Goal: Task Accomplishment & Management: Manage account settings

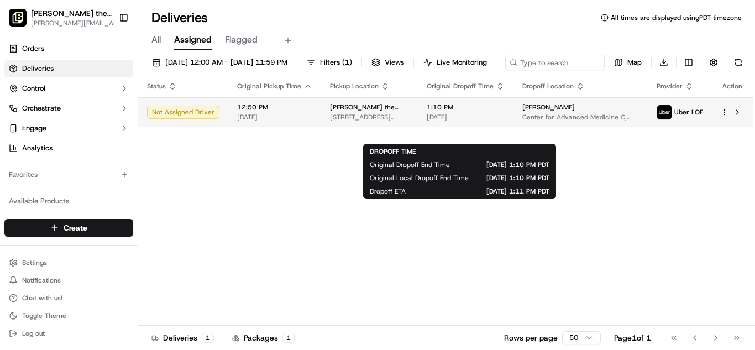
click at [449, 122] on span "[DATE]" at bounding box center [466, 117] width 78 height 9
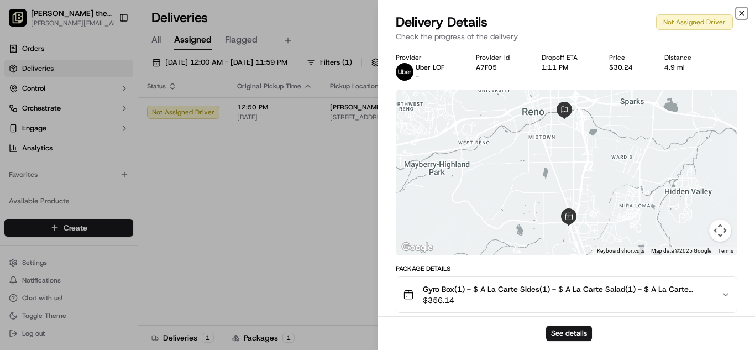
click at [743, 14] on icon "button" at bounding box center [742, 13] width 4 height 4
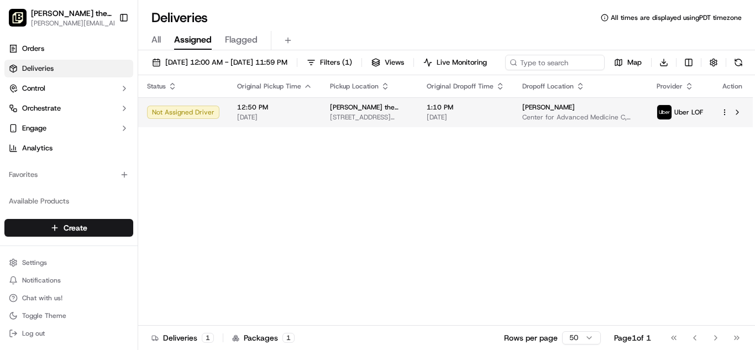
click at [726, 133] on html "Nick the Greek (Reno) jeff@nickthegreek.com Toggle Sidebar Orders Deliveries Co…" at bounding box center [377, 175] width 755 height 350
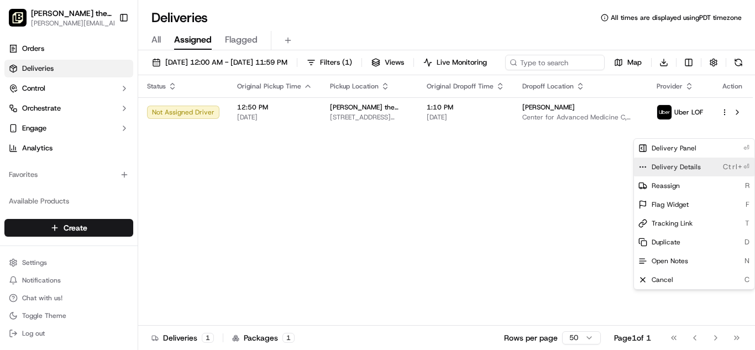
click at [686, 166] on span "Delivery Details" at bounding box center [676, 167] width 49 height 9
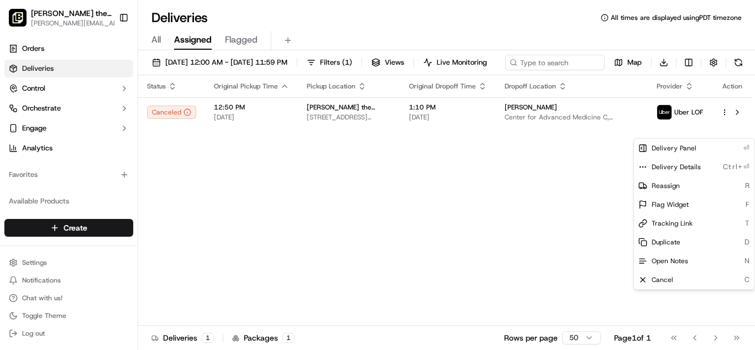
click at [544, 265] on html "Nick the Greek (Reno) jeff@nickthegreek.com Toggle Sidebar Orders Deliveries Co…" at bounding box center [377, 175] width 755 height 350
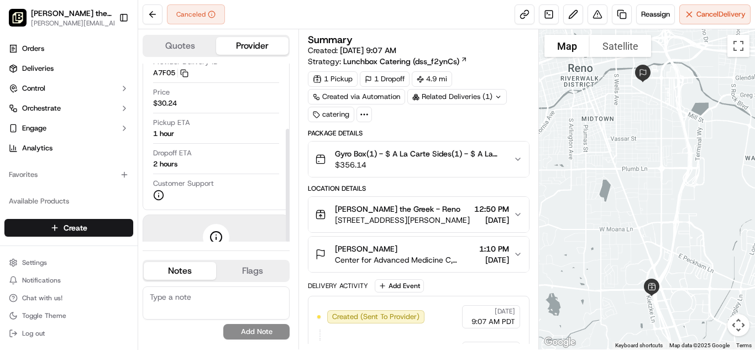
scroll to position [103, 0]
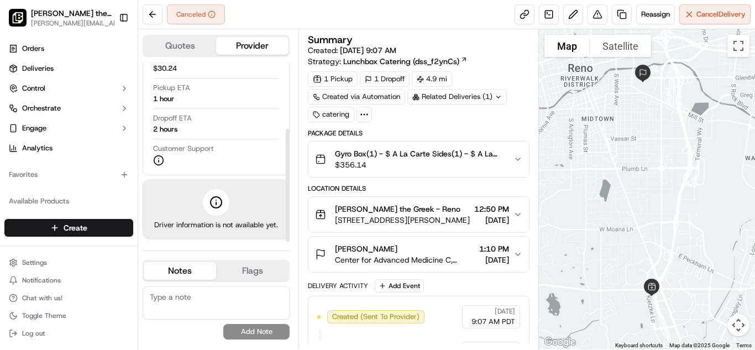
drag, startPoint x: 287, startPoint y: 127, endPoint x: 274, endPoint y: 258, distance: 132.2
click at [286, 242] on div at bounding box center [288, 185] width 4 height 113
click at [530, 71] on div "Summary Created: 09/21/2025 9:07 AM Strategy: Lunchbox Catering (dss_f2ynCs) 1 …" at bounding box center [419, 189] width 241 height 320
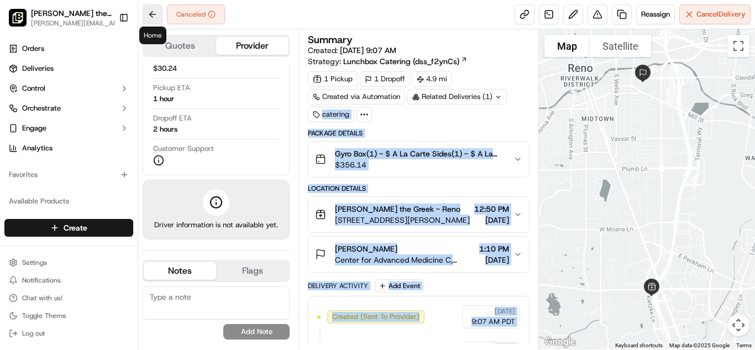
click at [147, 17] on button at bounding box center [153, 14] width 20 height 20
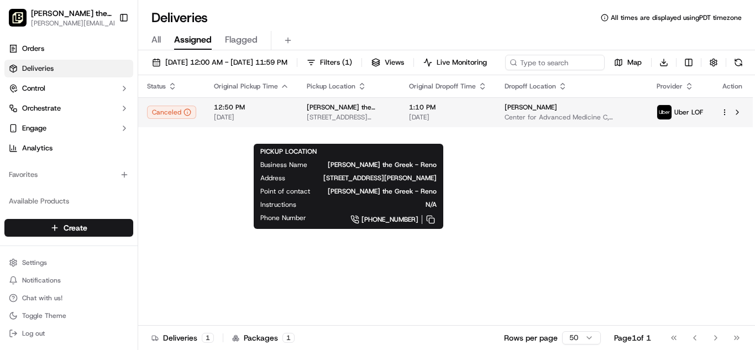
click at [353, 112] on span "[PERSON_NAME] the Greek - Reno" at bounding box center [349, 107] width 85 height 9
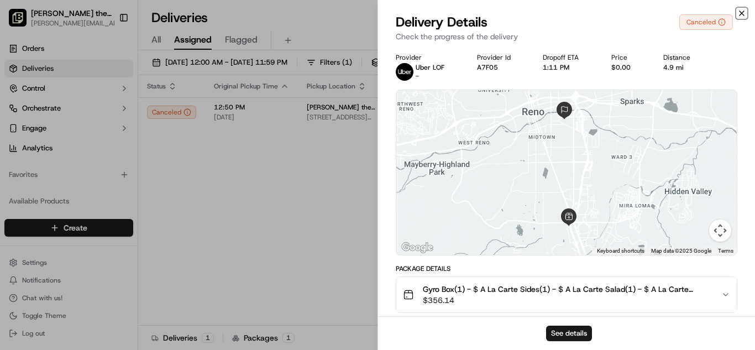
click at [743, 15] on icon "button" at bounding box center [742, 13] width 9 height 9
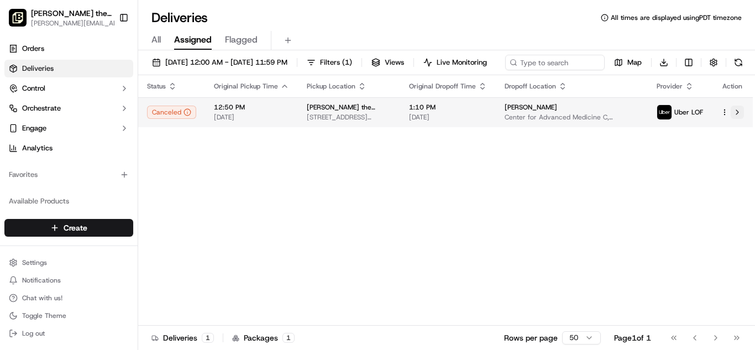
click at [736, 119] on button at bounding box center [737, 112] width 13 height 13
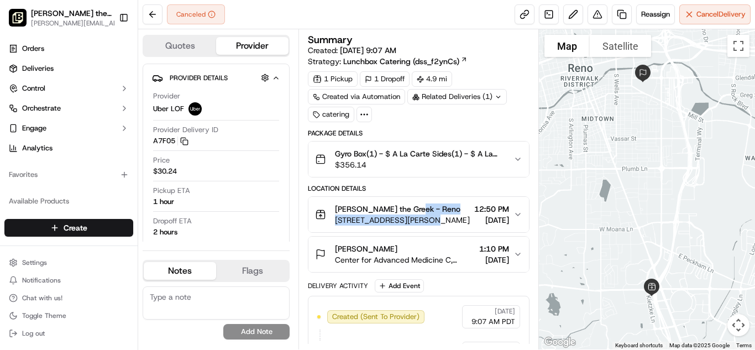
drag, startPoint x: 418, startPoint y: 210, endPoint x: 420, endPoint y: 217, distance: 7.2
click at [420, 217] on div "[PERSON_NAME] the Greek - Reno [STREET_ADDRESS][PERSON_NAME]" at bounding box center [402, 215] width 135 height 22
click at [195, 44] on button "Quotes" at bounding box center [180, 46] width 72 height 18
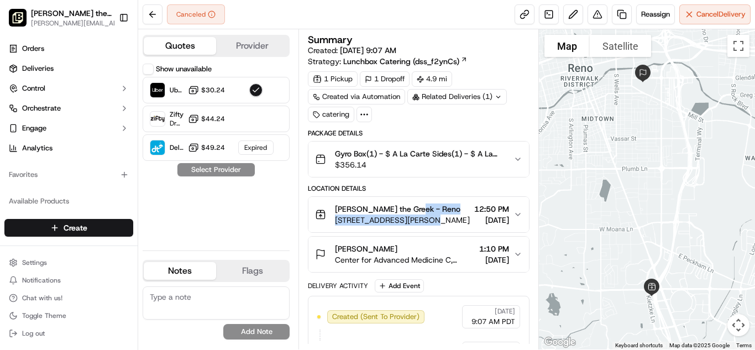
click at [261, 41] on button "Provider" at bounding box center [252, 46] width 72 height 18
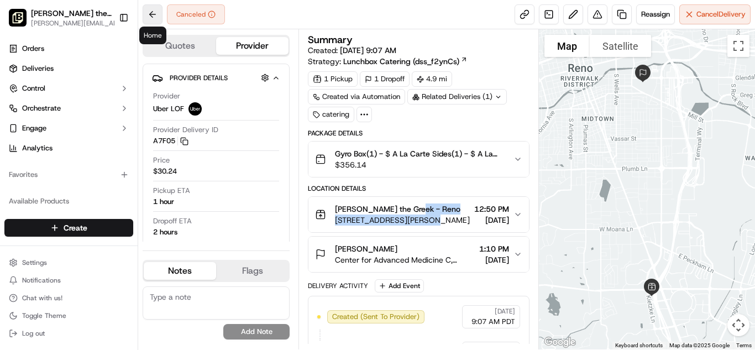
click at [157, 13] on button at bounding box center [153, 14] width 20 height 20
